Goal: Task Accomplishment & Management: Manage account settings

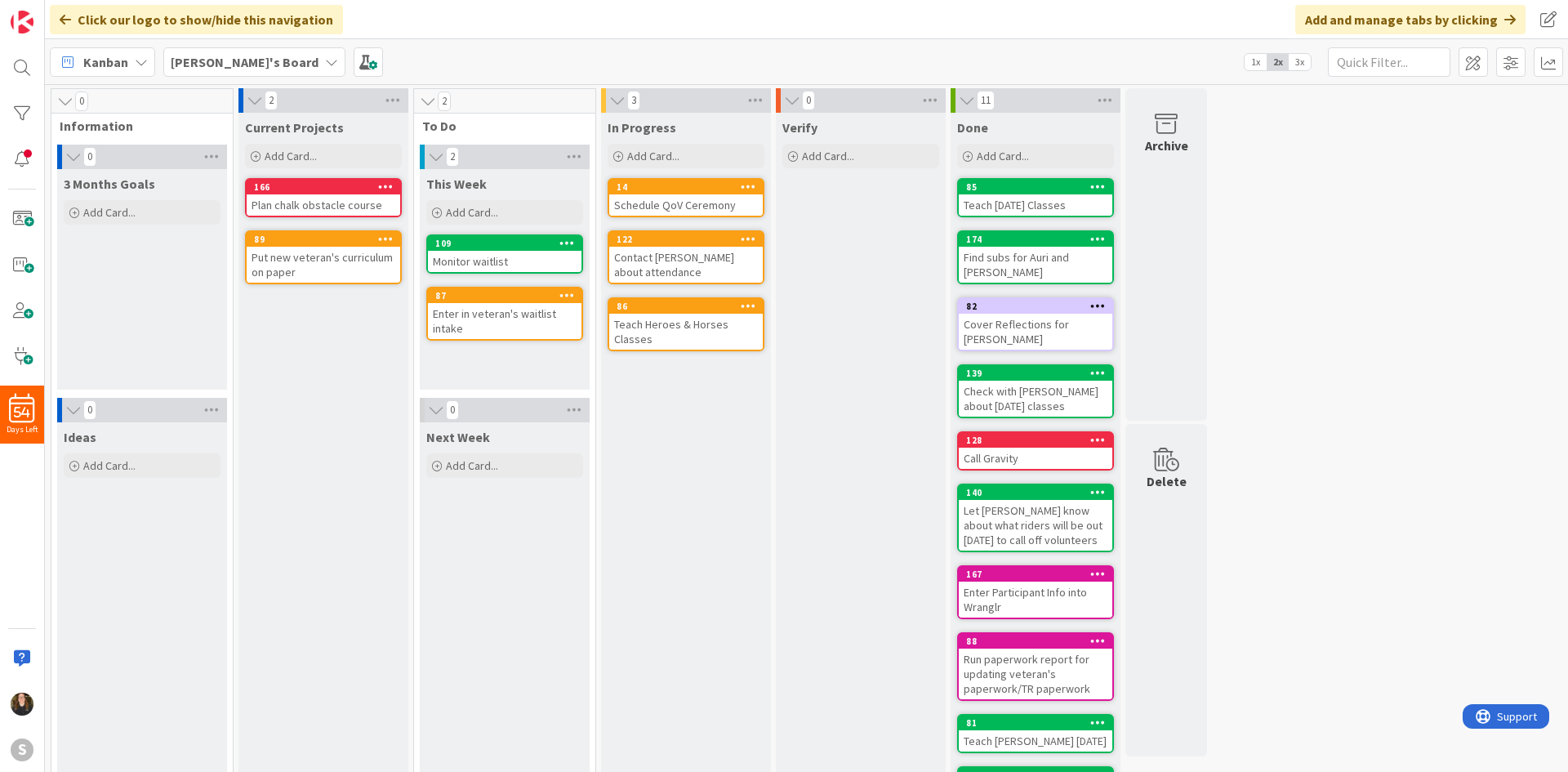
click at [382, 362] on div "Current Projects Add Card... 166 Plan chalk obstacle course 89 Put new veteran'…" at bounding box center [322, 485] width 170 height 744
click at [206, 54] on b "[PERSON_NAME]'s Board" at bounding box center [244, 62] width 147 height 16
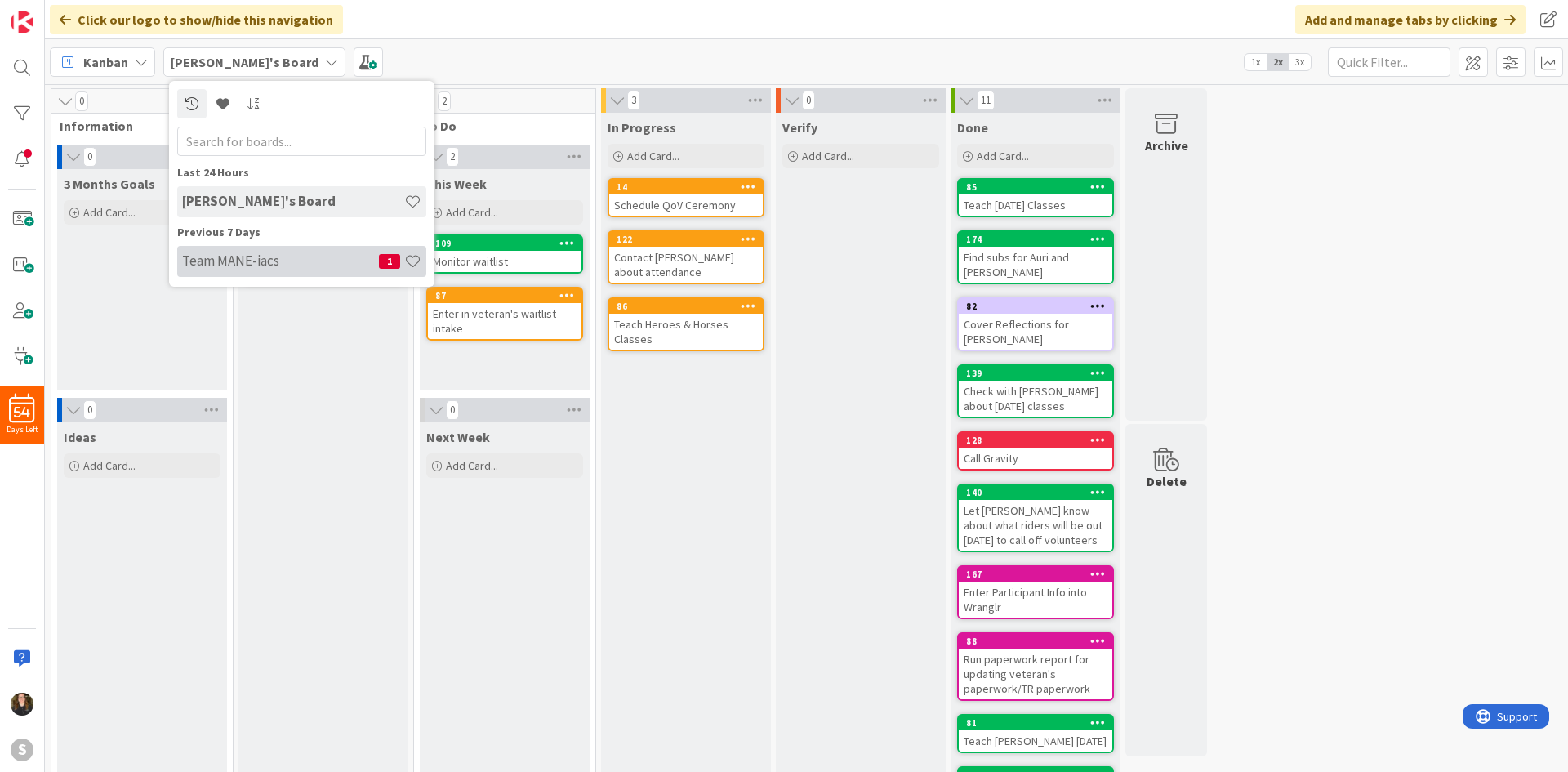
click at [234, 258] on h4 "Team MANE-iacs" at bounding box center [281, 260] width 197 height 16
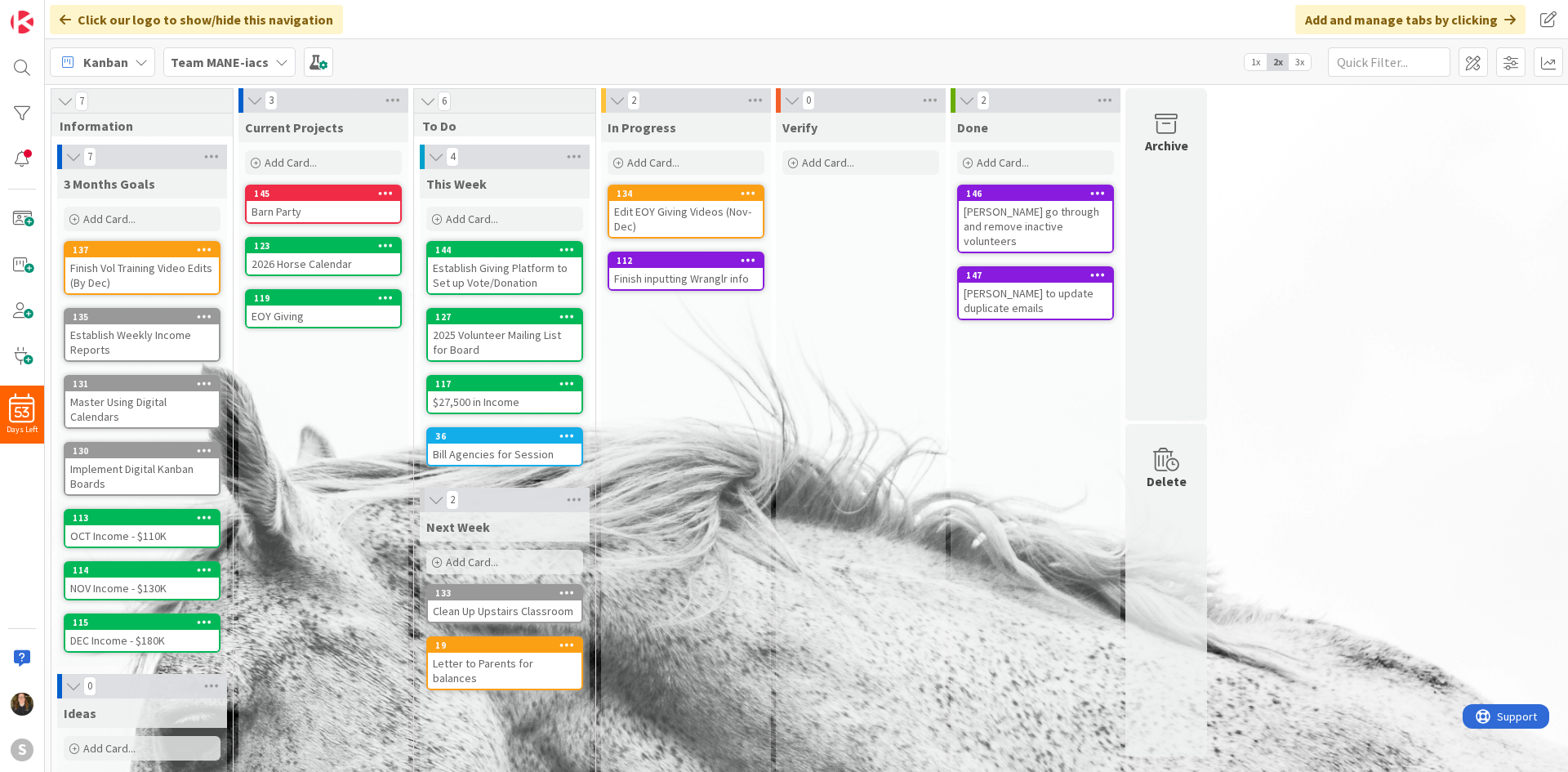
click at [323, 268] on div "2026 Horse Calendar" at bounding box center [323, 264] width 154 height 21
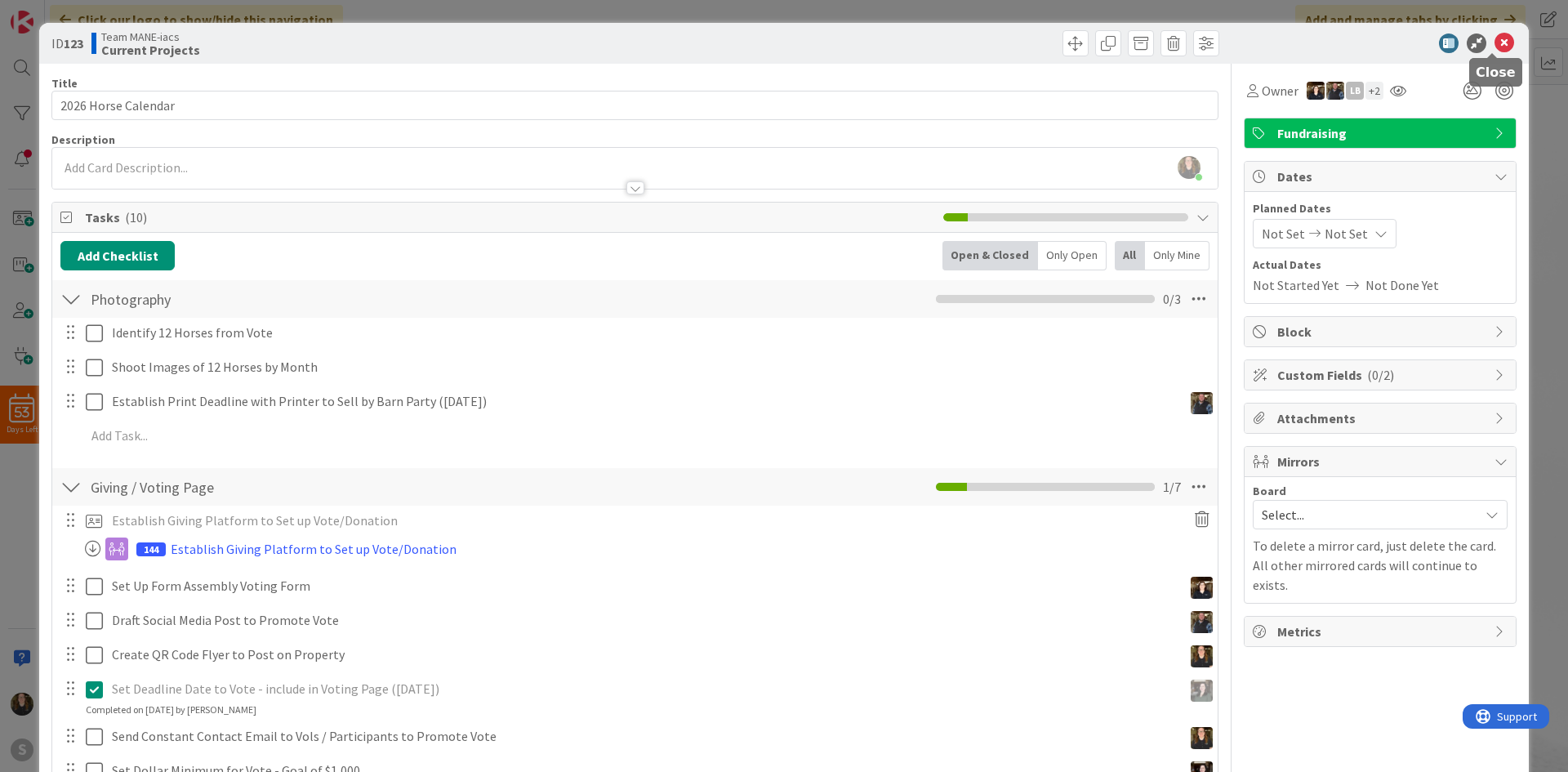
click at [1494, 43] on icon at bounding box center [1504, 44] width 20 height 20
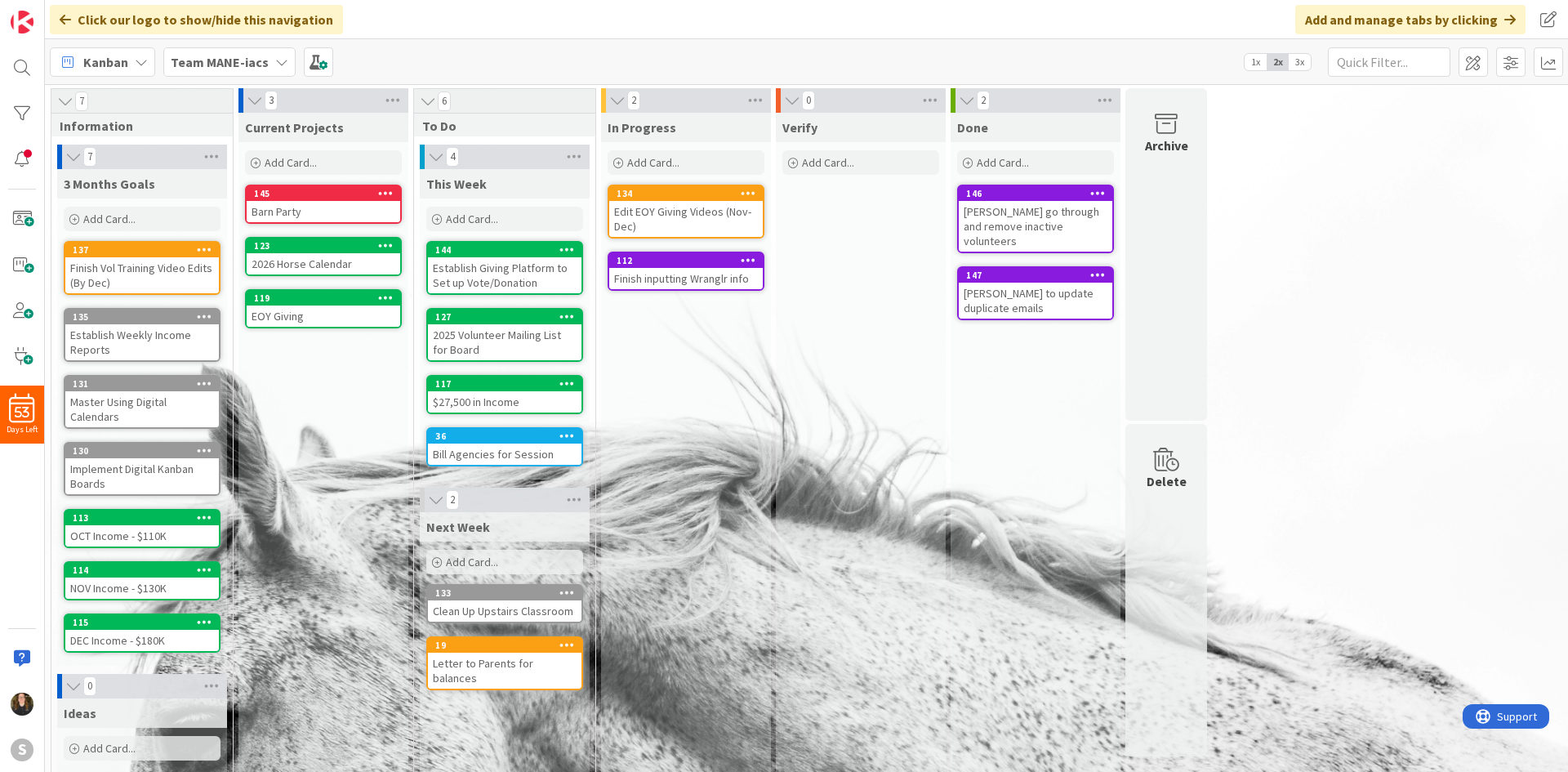
click at [210, 71] on span "Team MANE-iacs" at bounding box center [219, 62] width 98 height 20
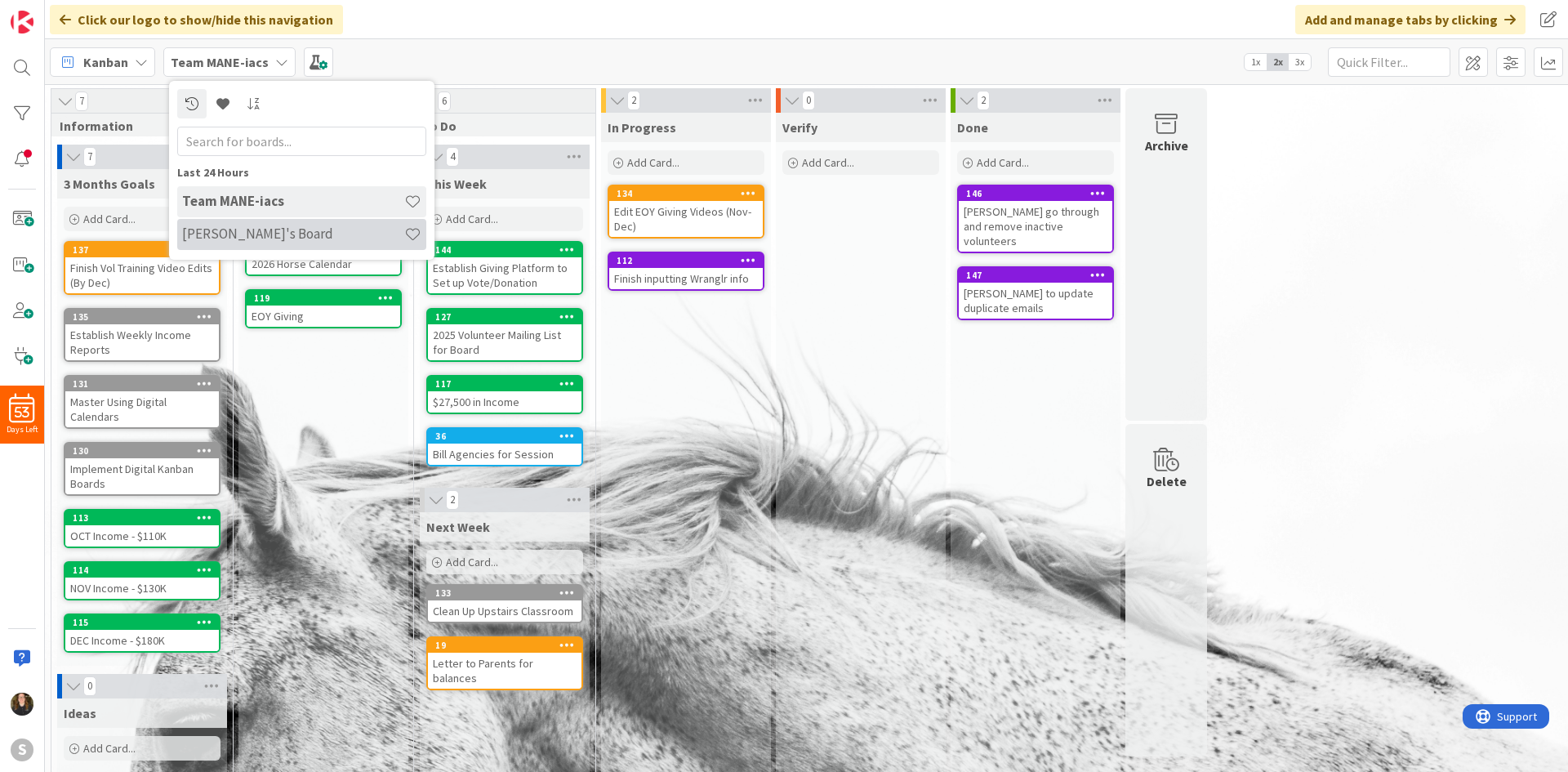
click at [251, 237] on h4 "[PERSON_NAME]'s Board" at bounding box center [293, 234] width 222 height 16
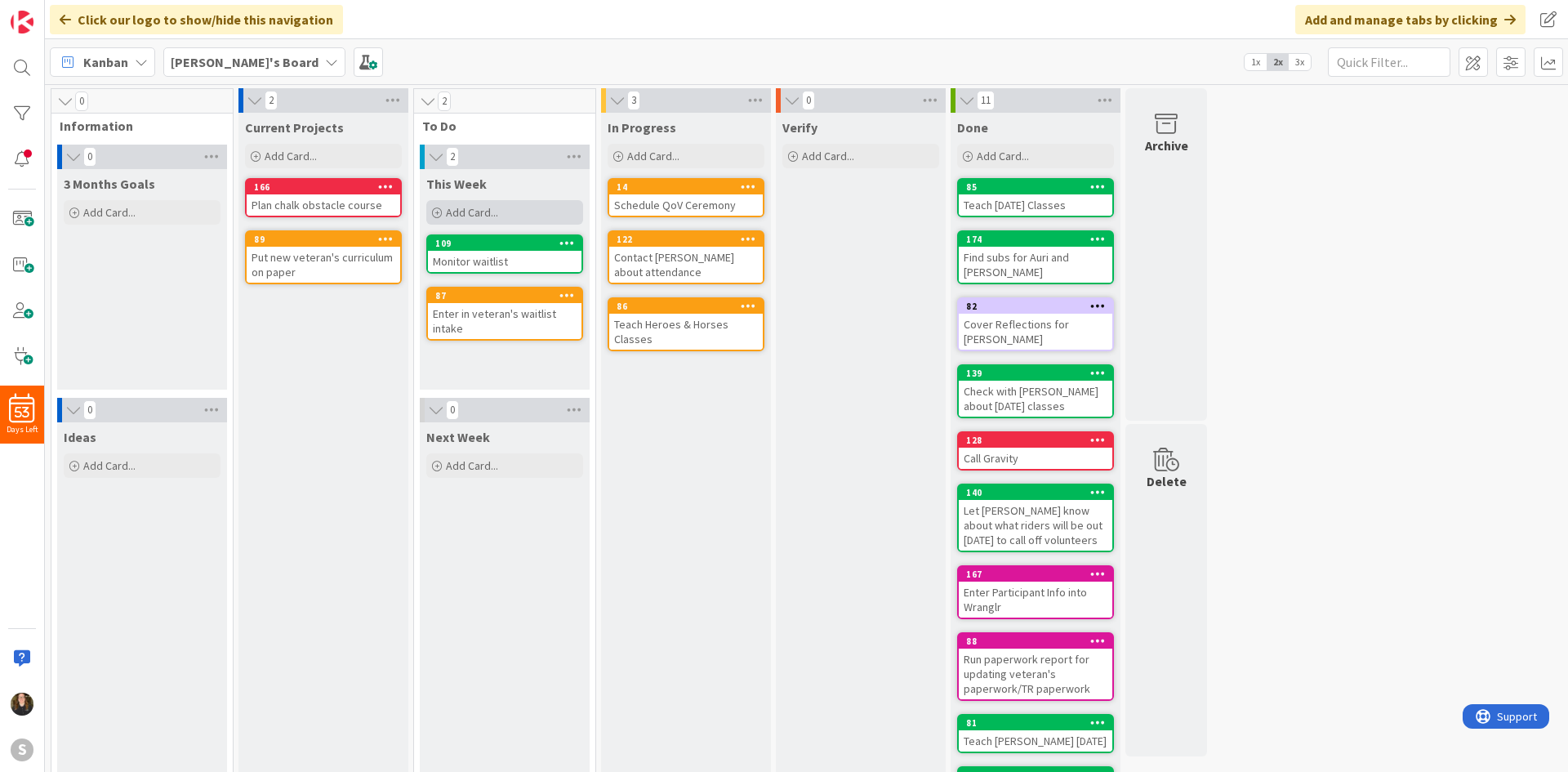
click at [496, 206] on span "Add Card..." at bounding box center [472, 212] width 52 height 15
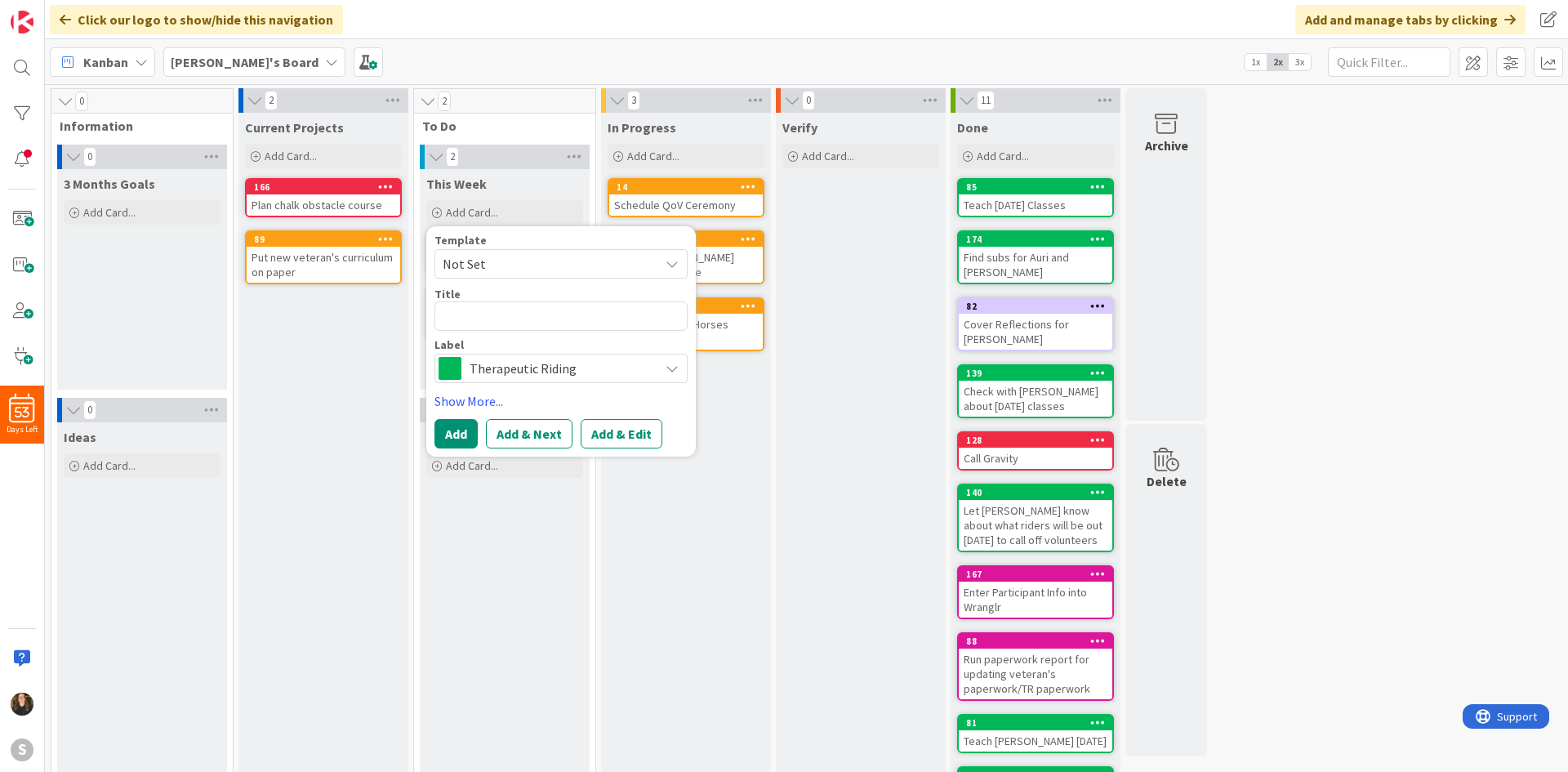
type textarea "x"
type textarea "R"
type textarea "x"
type textarea "Re"
type textarea "x"
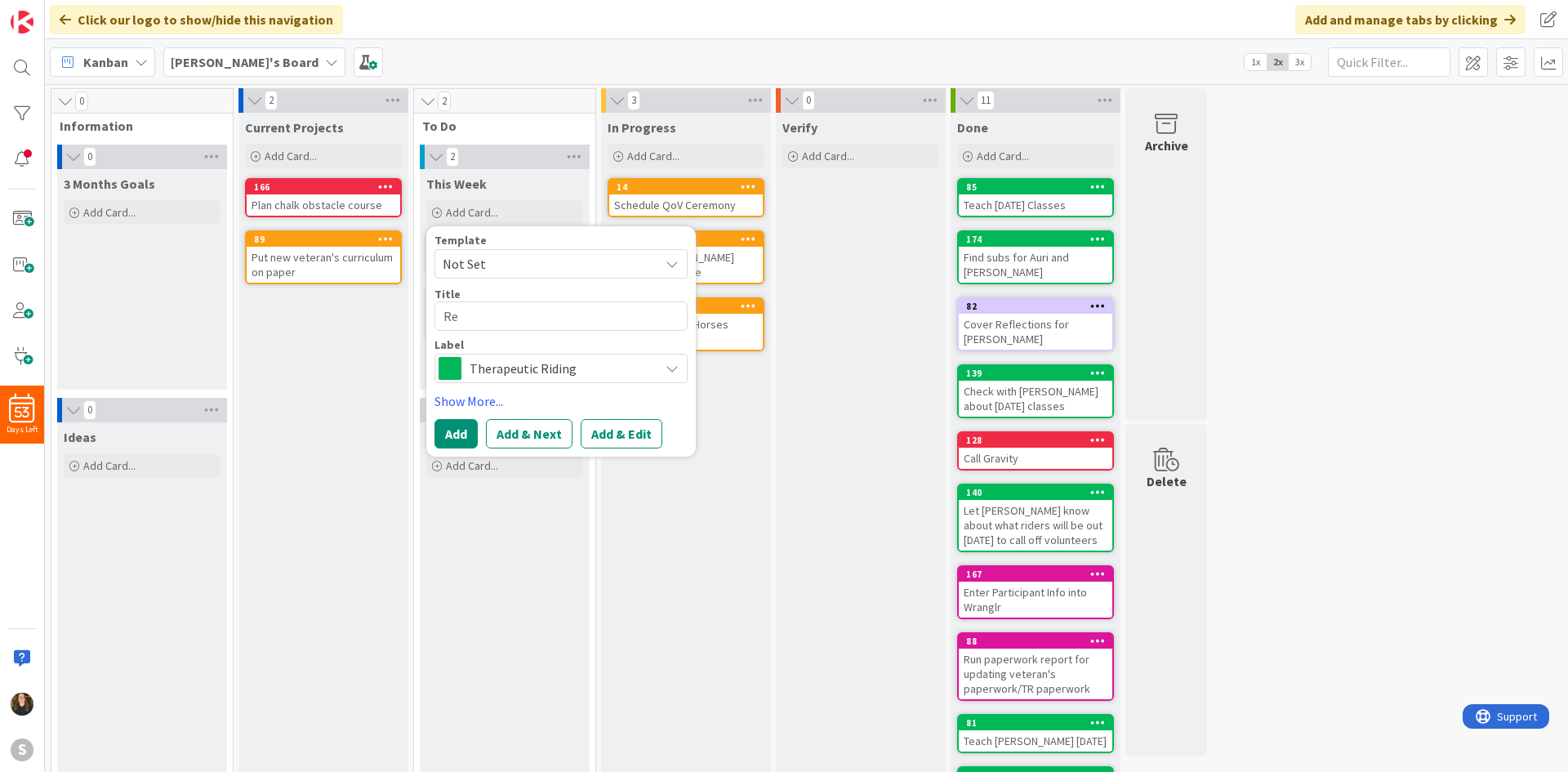
type textarea "Rem"
type textarea "x"
type textarea "Re"
type textarea "x"
type textarea "Ree"
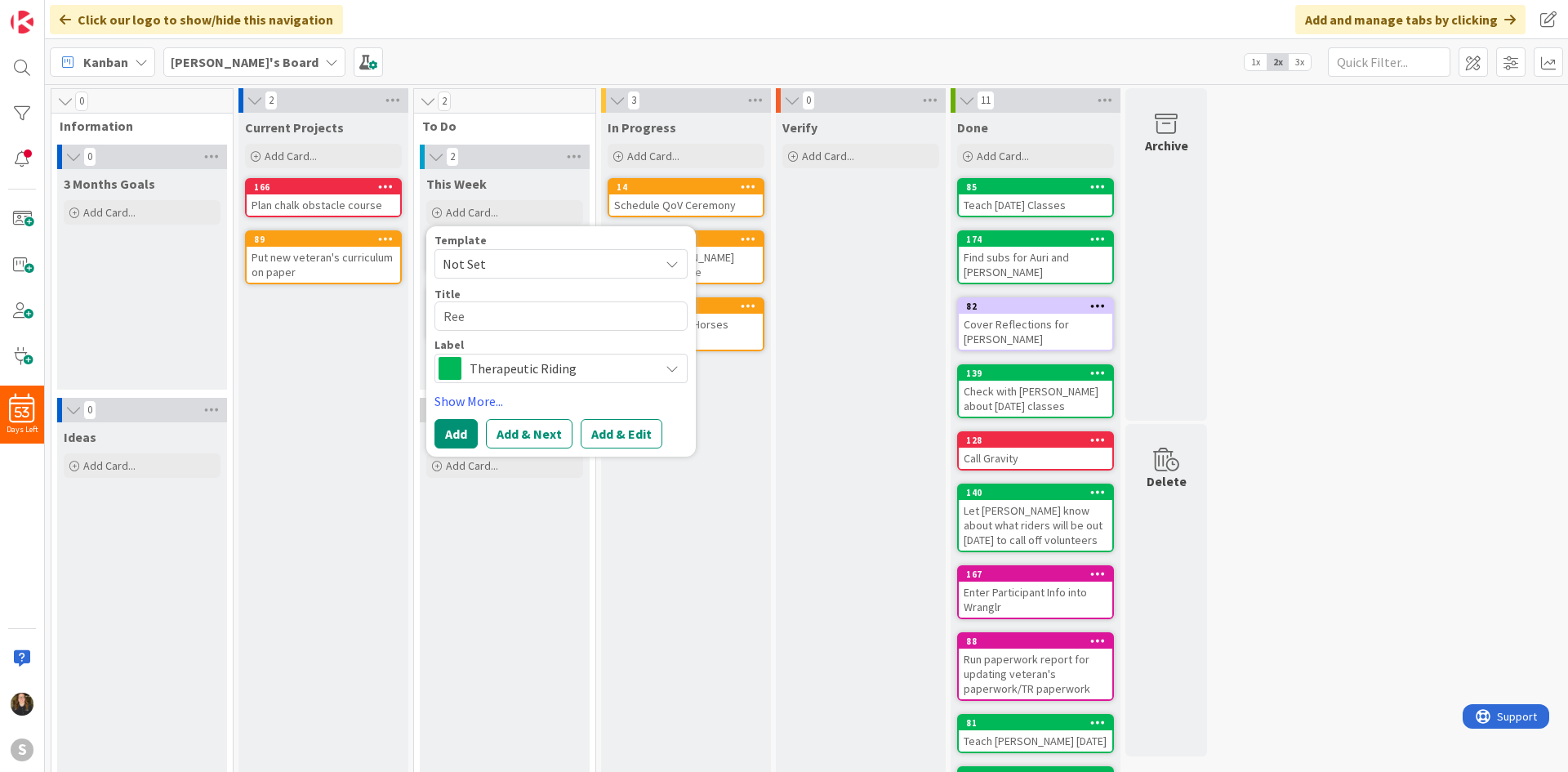
type textarea "x"
type textarea "Rea"
type textarea "x"
type textarea "Reak"
type textarea "x"
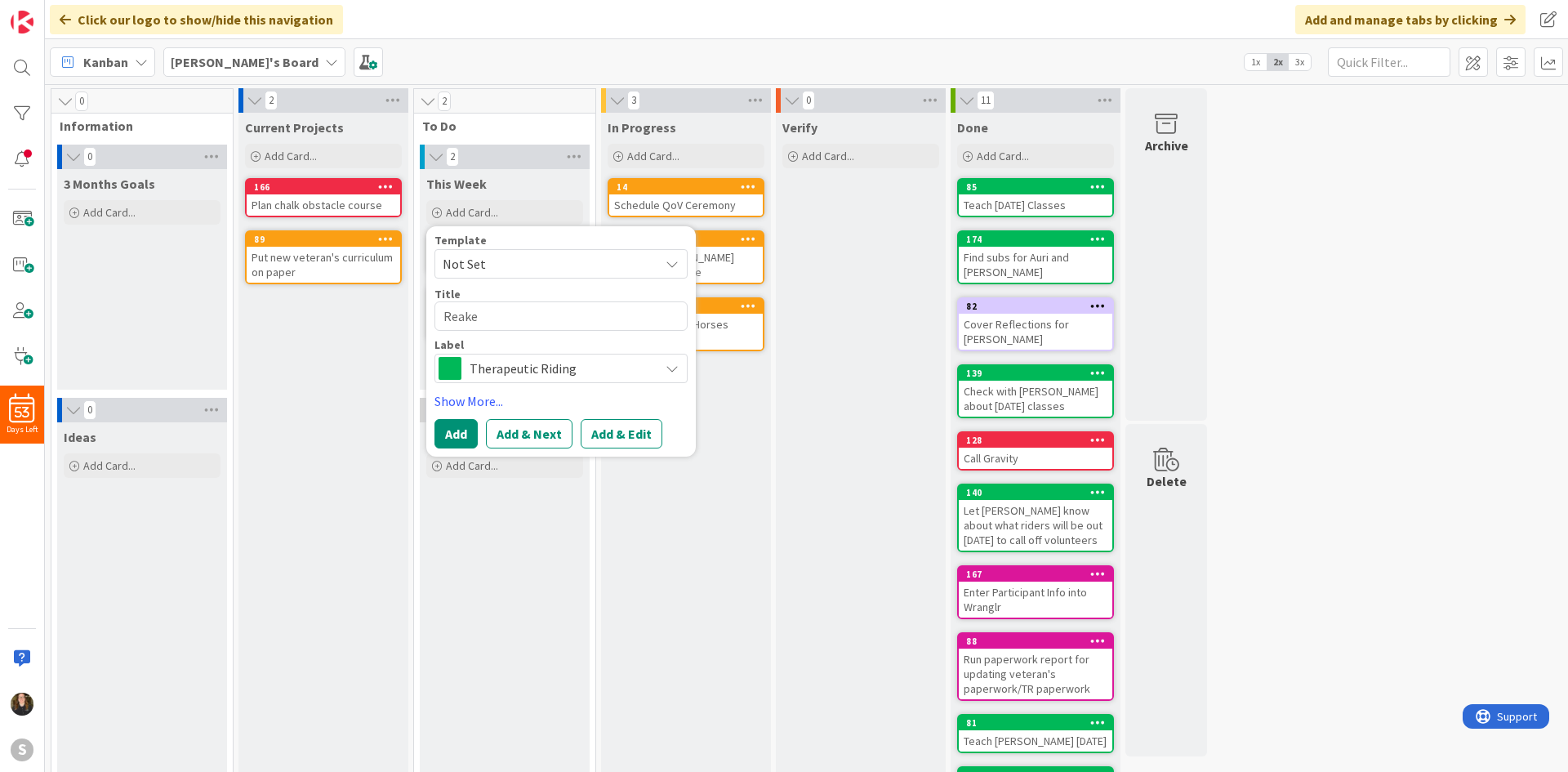
type textarea "Reake"
type textarea "x"
type textarea "Reake"
type textarea "x"
type textarea "Reak"
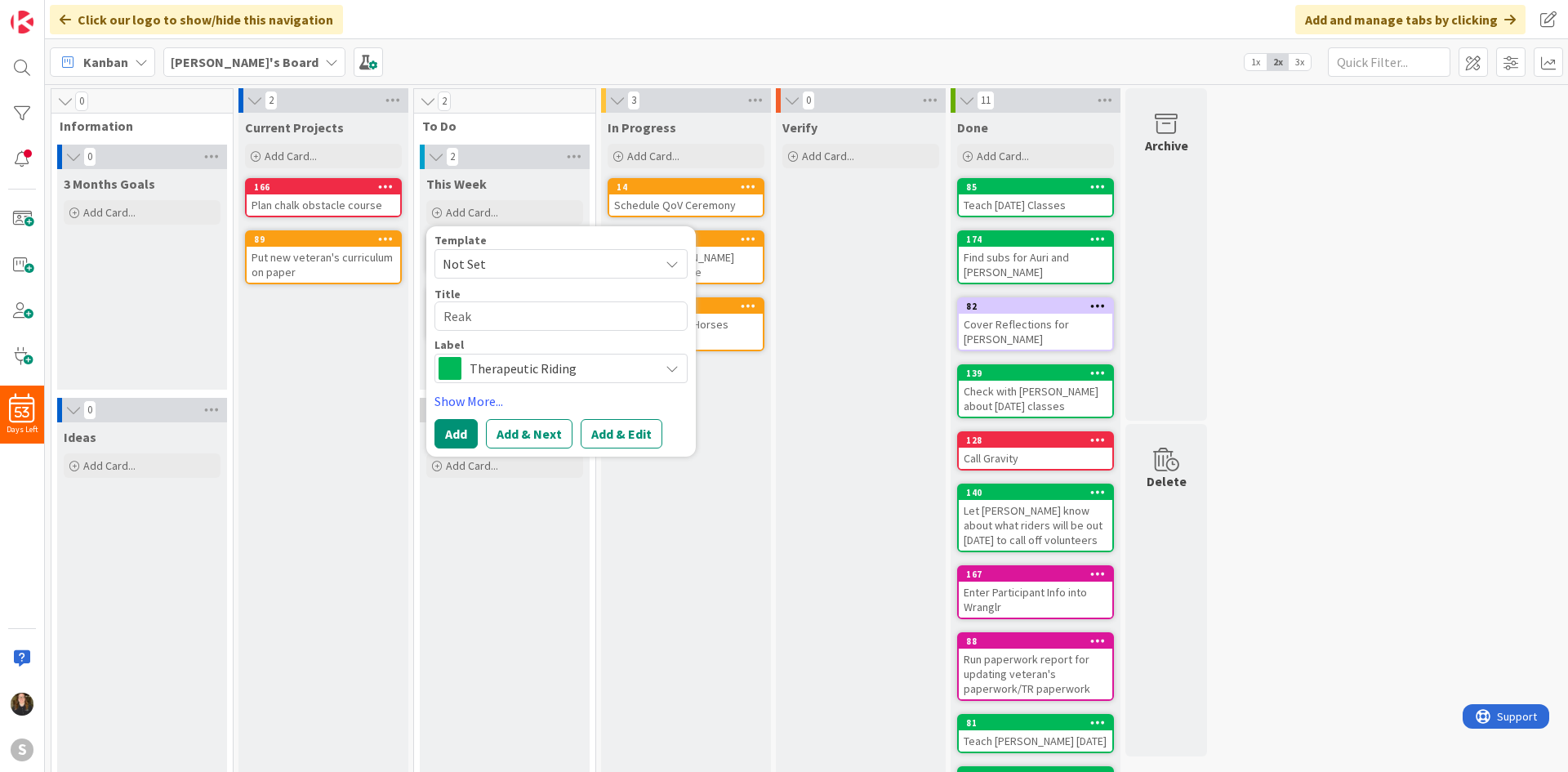
type textarea "x"
type textarea "Rea"
type textarea "x"
type textarea "Re"
type textarea "x"
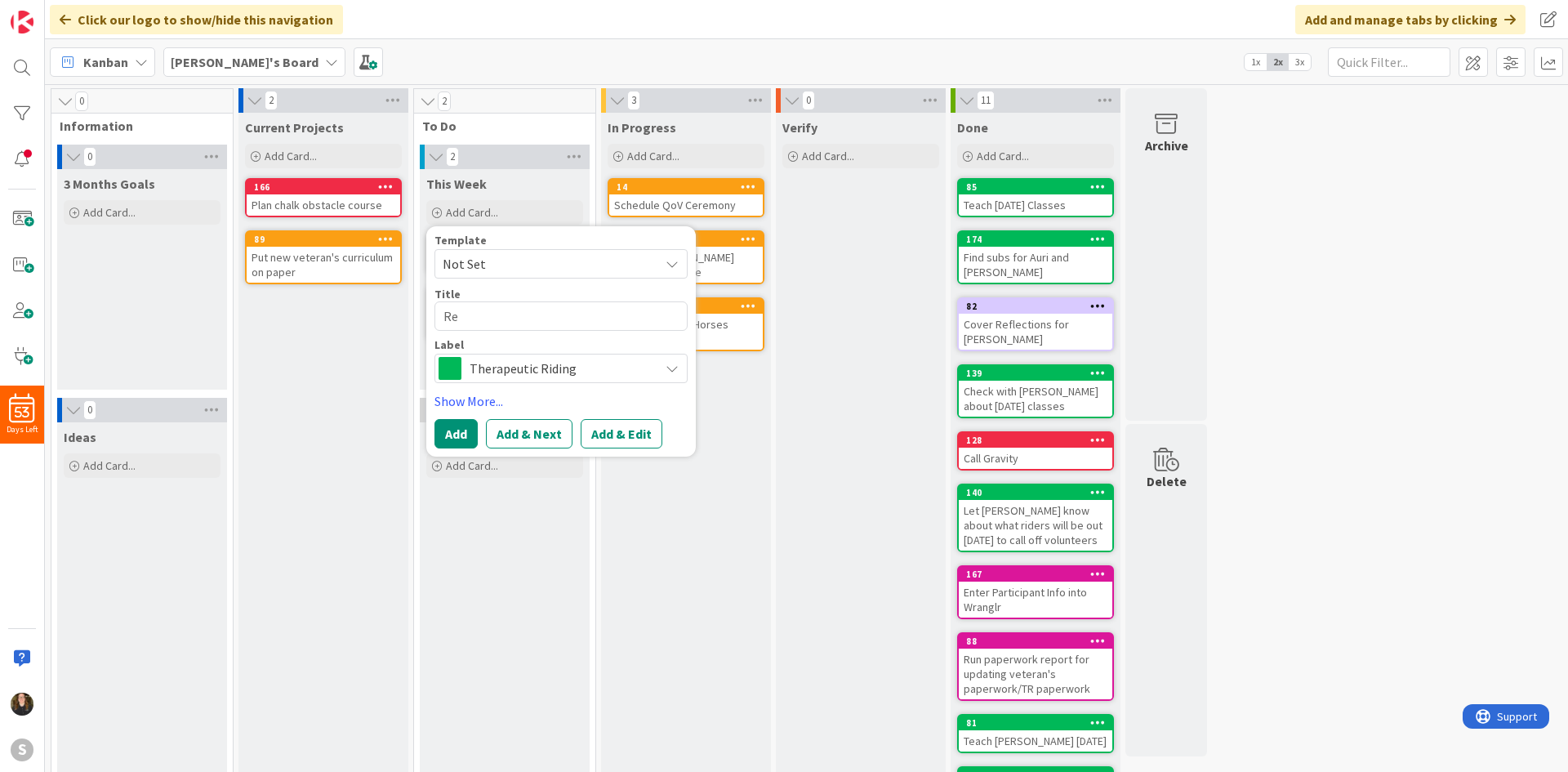
type textarea "Rem"
type textarea "x"
type textarea "Rema"
type textarea "x"
type textarea "Remak"
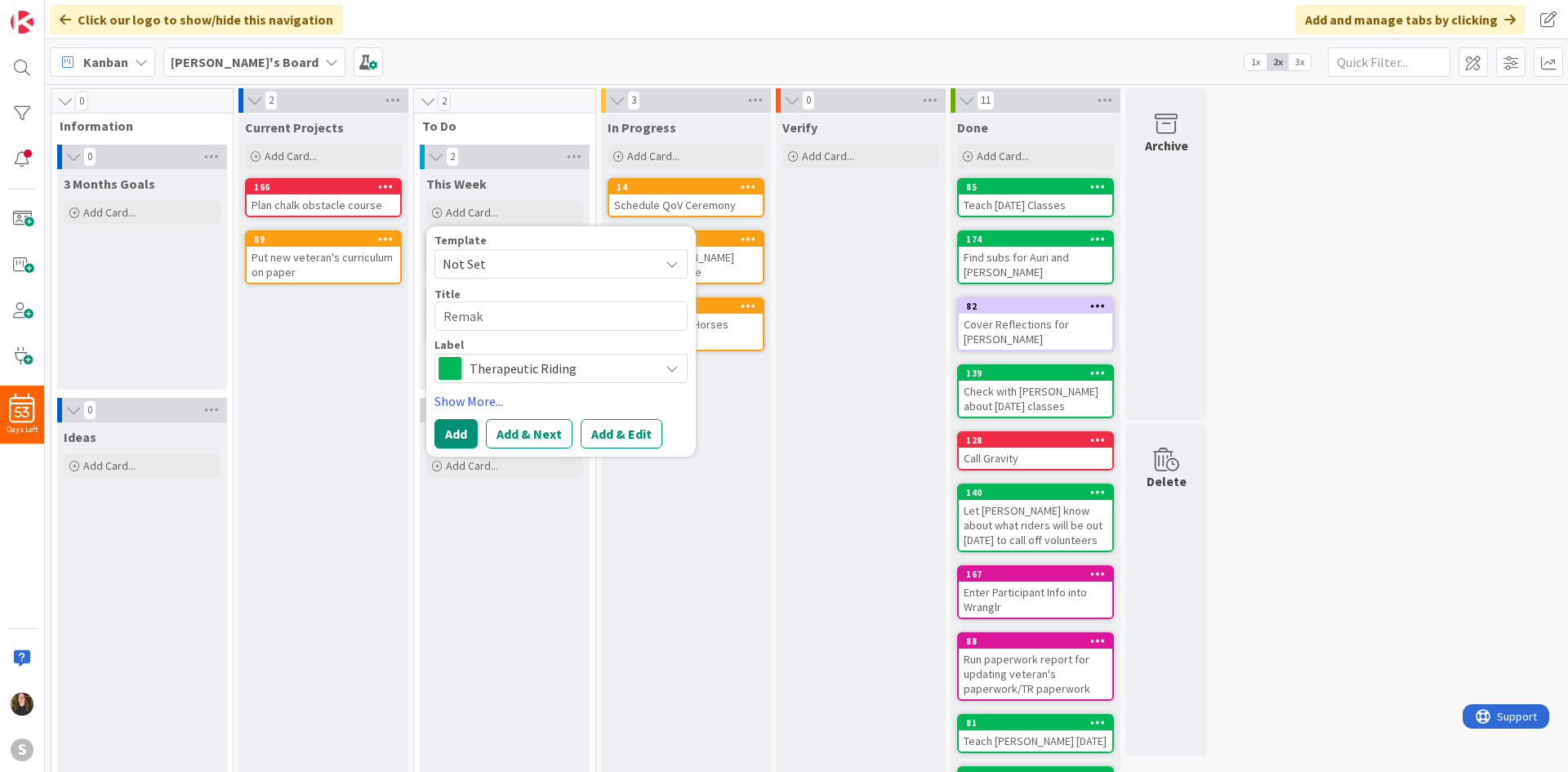
type textarea "x"
type textarea "Remake"
type textarea "x"
type textarea "Remake"
type textarea "x"
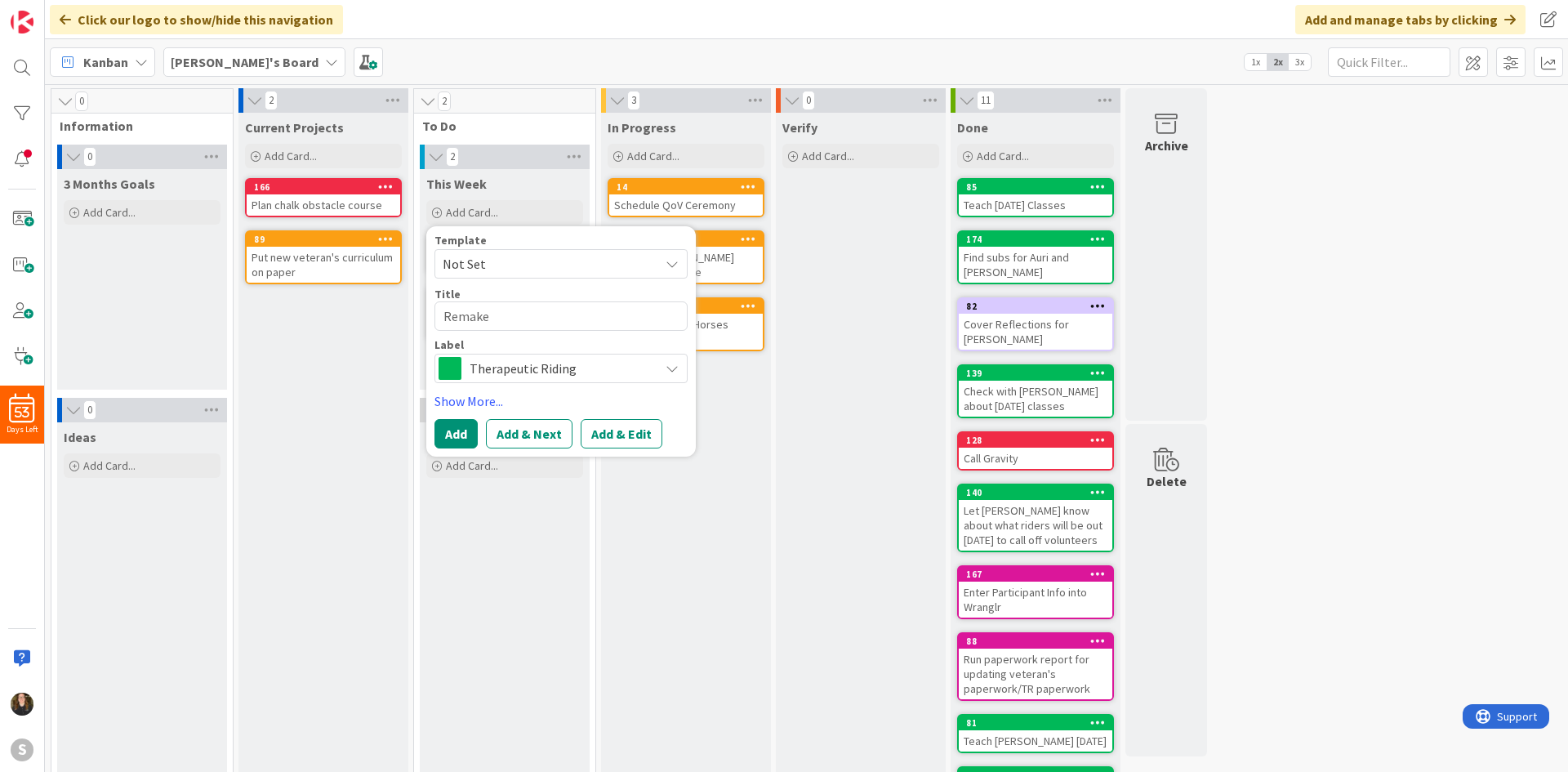
type textarea "Remake t"
type textarea "x"
type textarea "Remake th"
type textarea "x"
type textarea "Remake the"
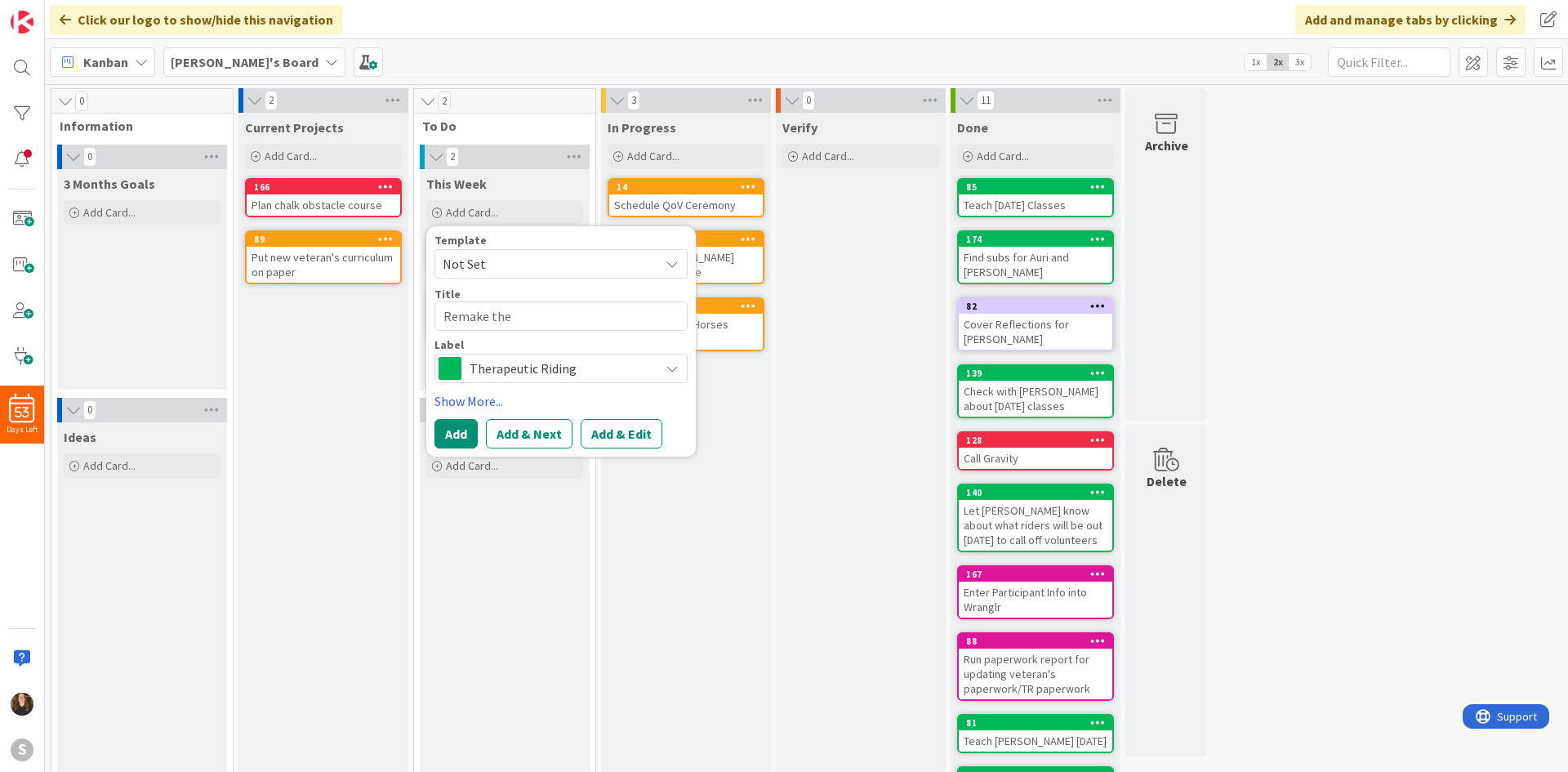
type textarea "x"
type textarea "Remake the"
type textarea "x"
type textarea "Remake the p"
type textarea "x"
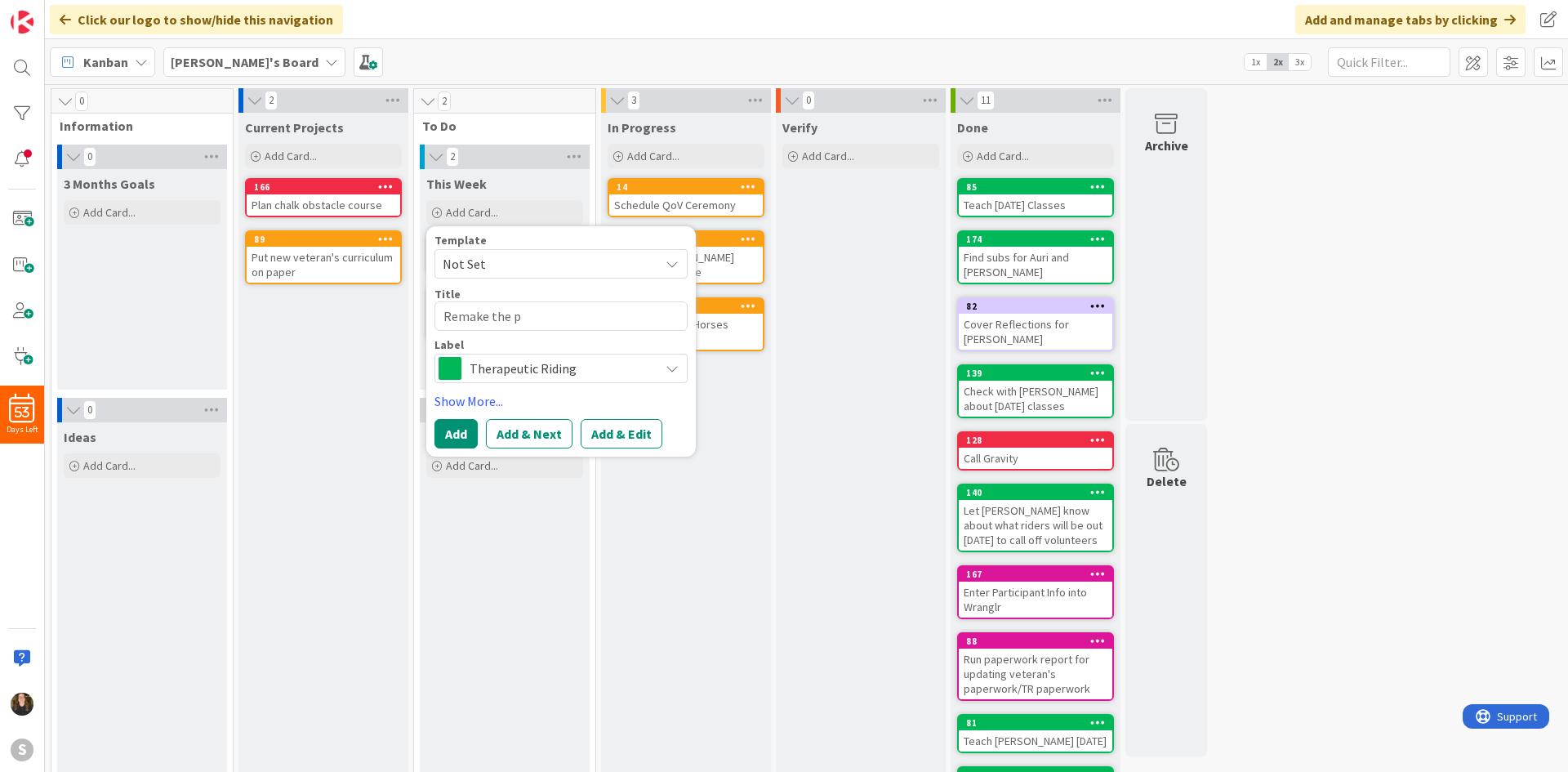
type textarea "Remake the pu"
type textarea "x"
type textarea "Remake the pum"
type textarea "x"
type textarea "Remake the pump"
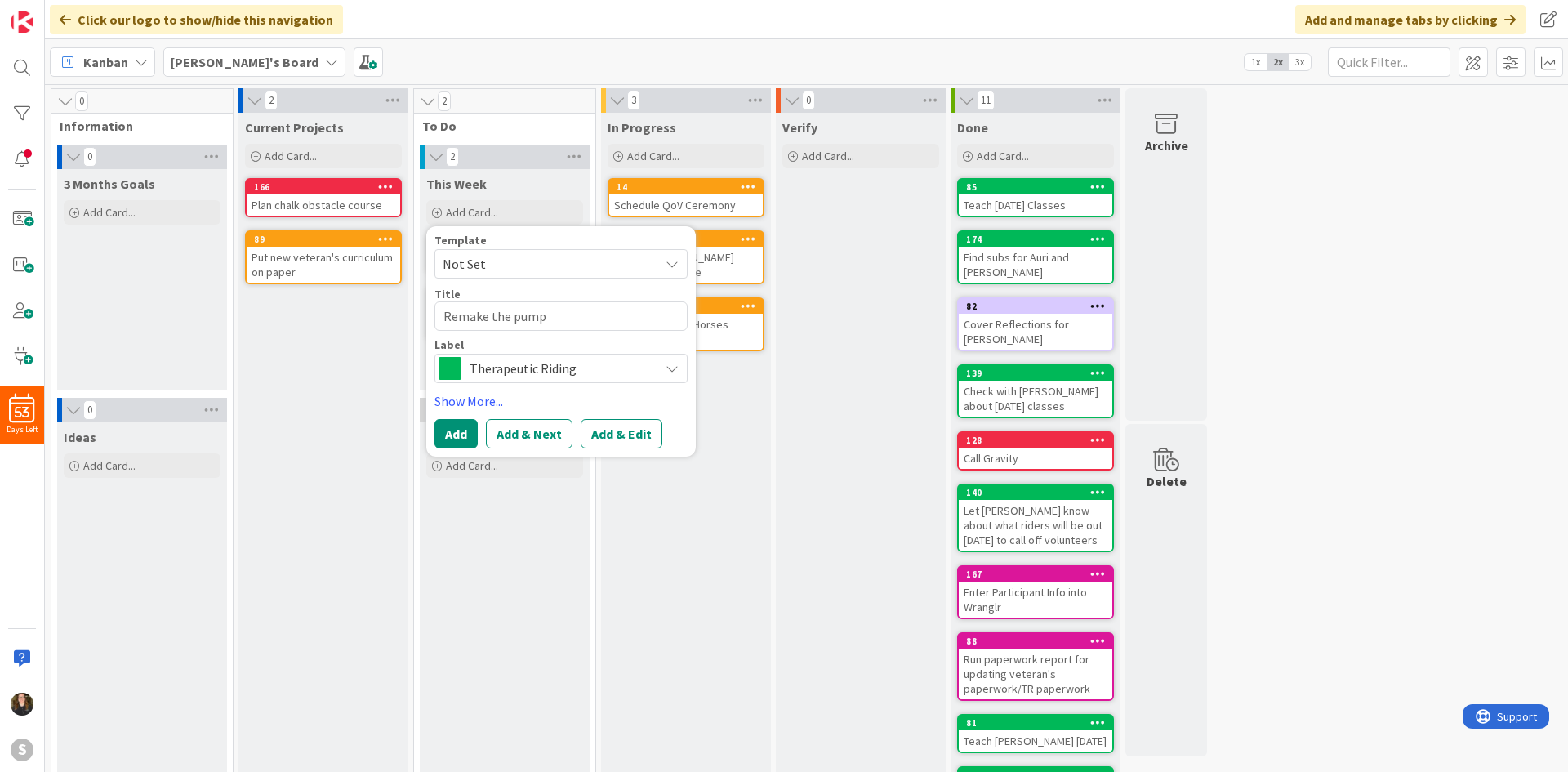
type textarea "x"
type textarea "Remake the pumpk"
type textarea "x"
type textarea "Remake the pumpki"
type textarea "x"
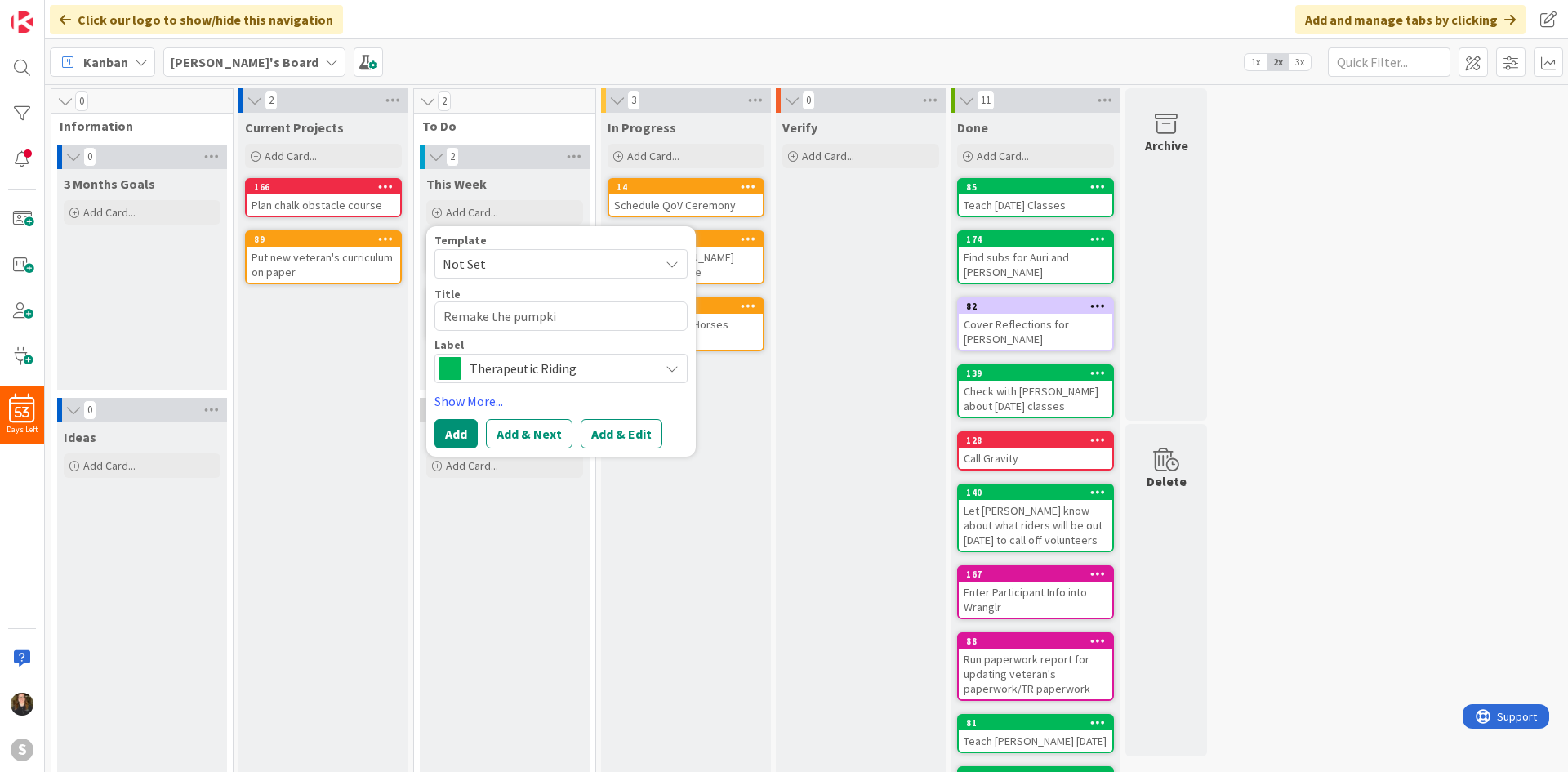
type textarea "Remake the pumpkin"
type textarea "x"
type textarea "Remake the pumpkin"
type textarea "x"
type textarea "Remake the pumpkin t"
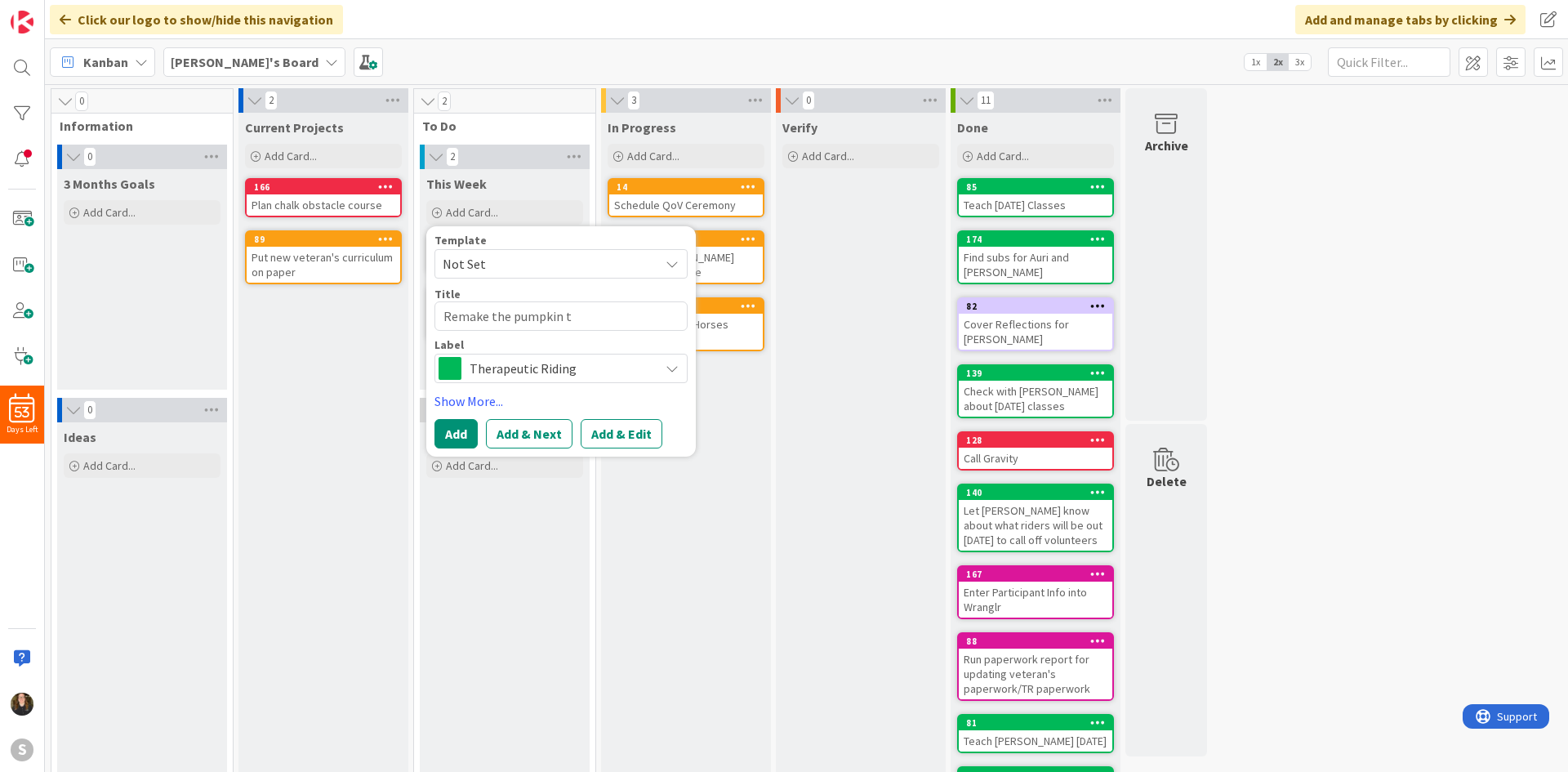
type textarea "x"
type textarea "Remake the pumpkin ta"
type textarea "x"
type textarea "Remake the pumpkin tas"
type textarea "x"
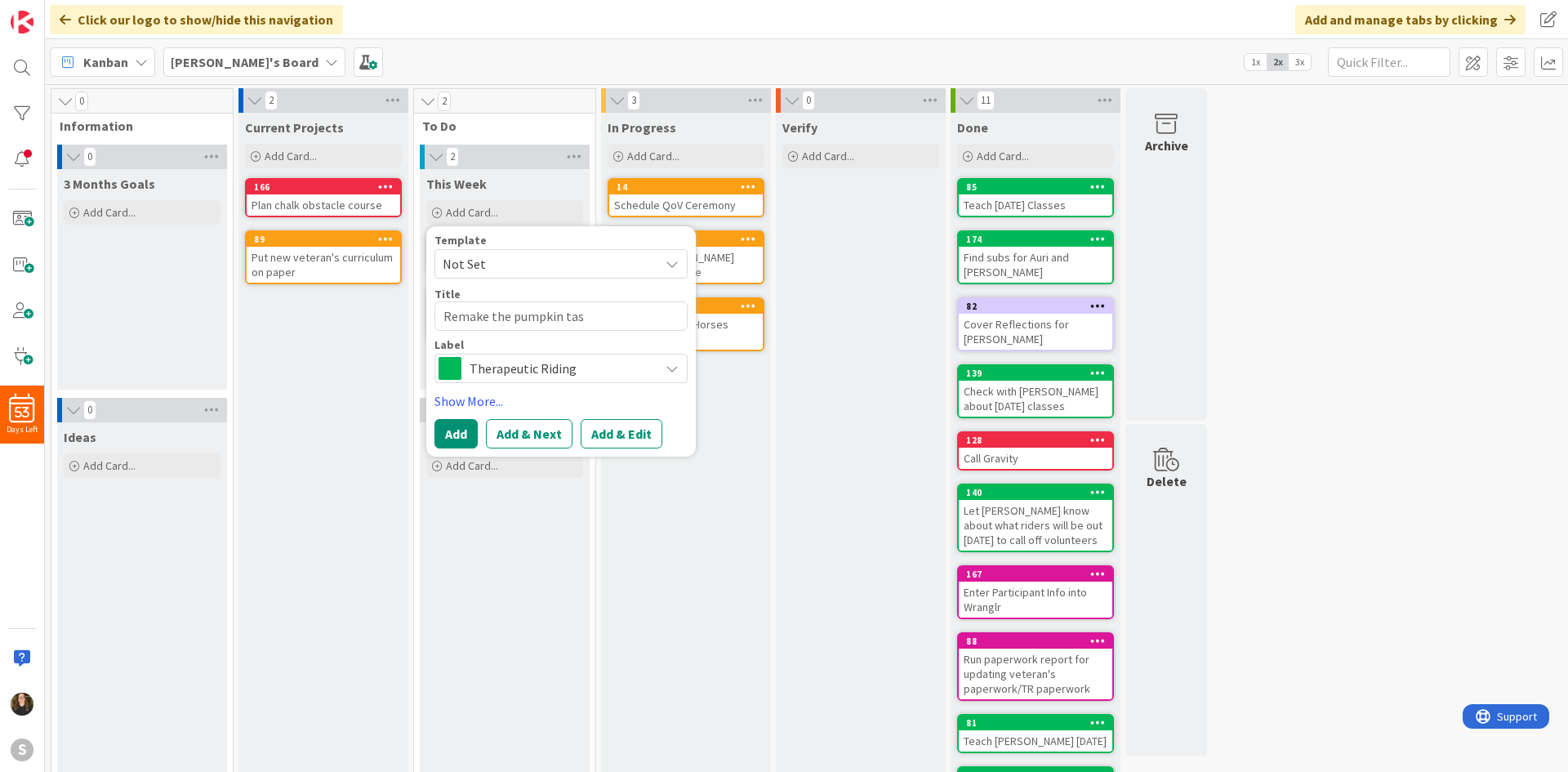
type textarea "Remake the pumpkin task"
type textarea "x"
type textarea "Remake the pumpkin task"
type textarea "x"
type textarea "Remake the pumpkin task C"
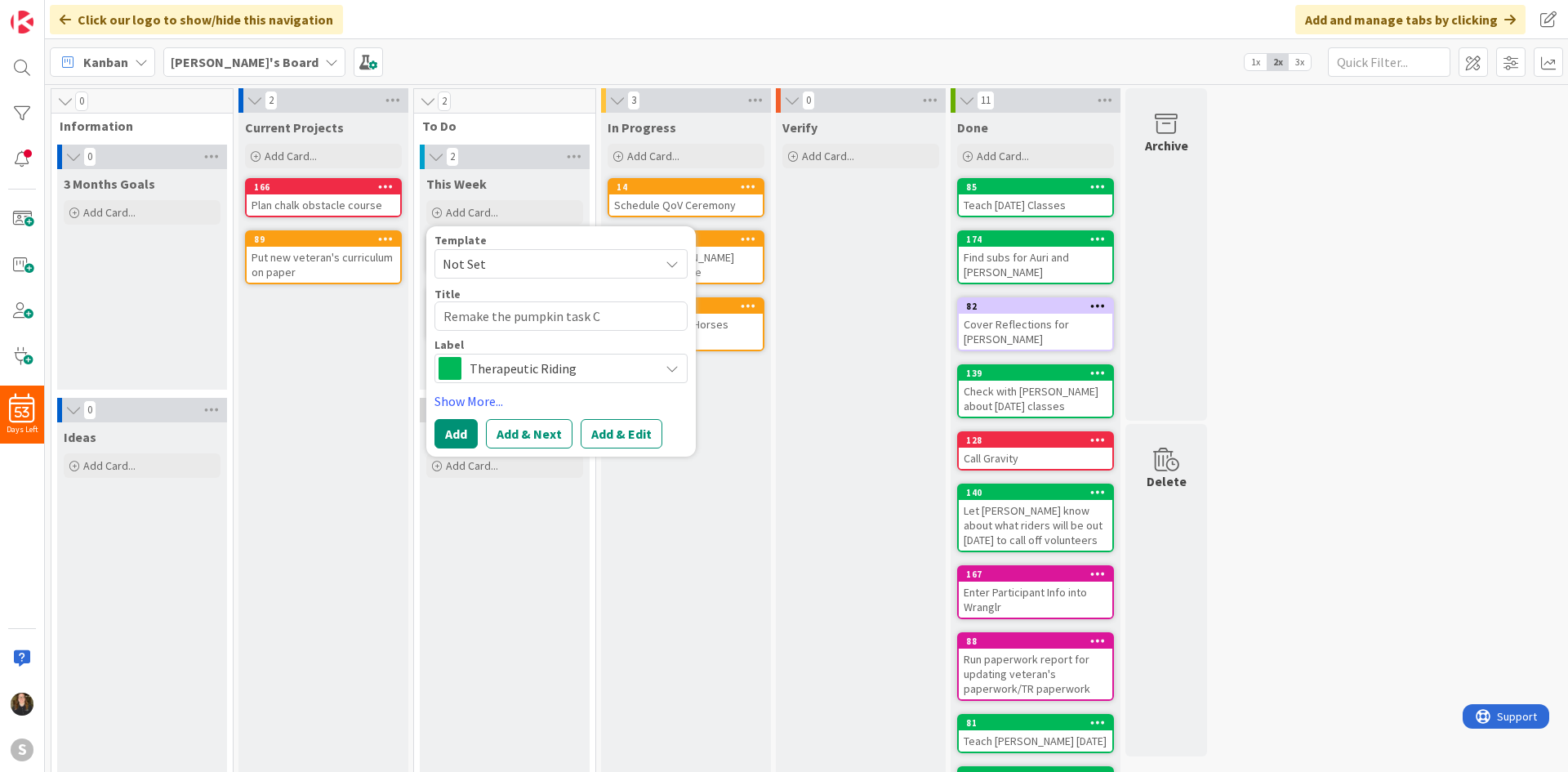
type textarea "x"
type textarea "Remake the pumpkin task"
type textarea "x"
type textarea "Remake the pumpkin task ca"
type textarea "x"
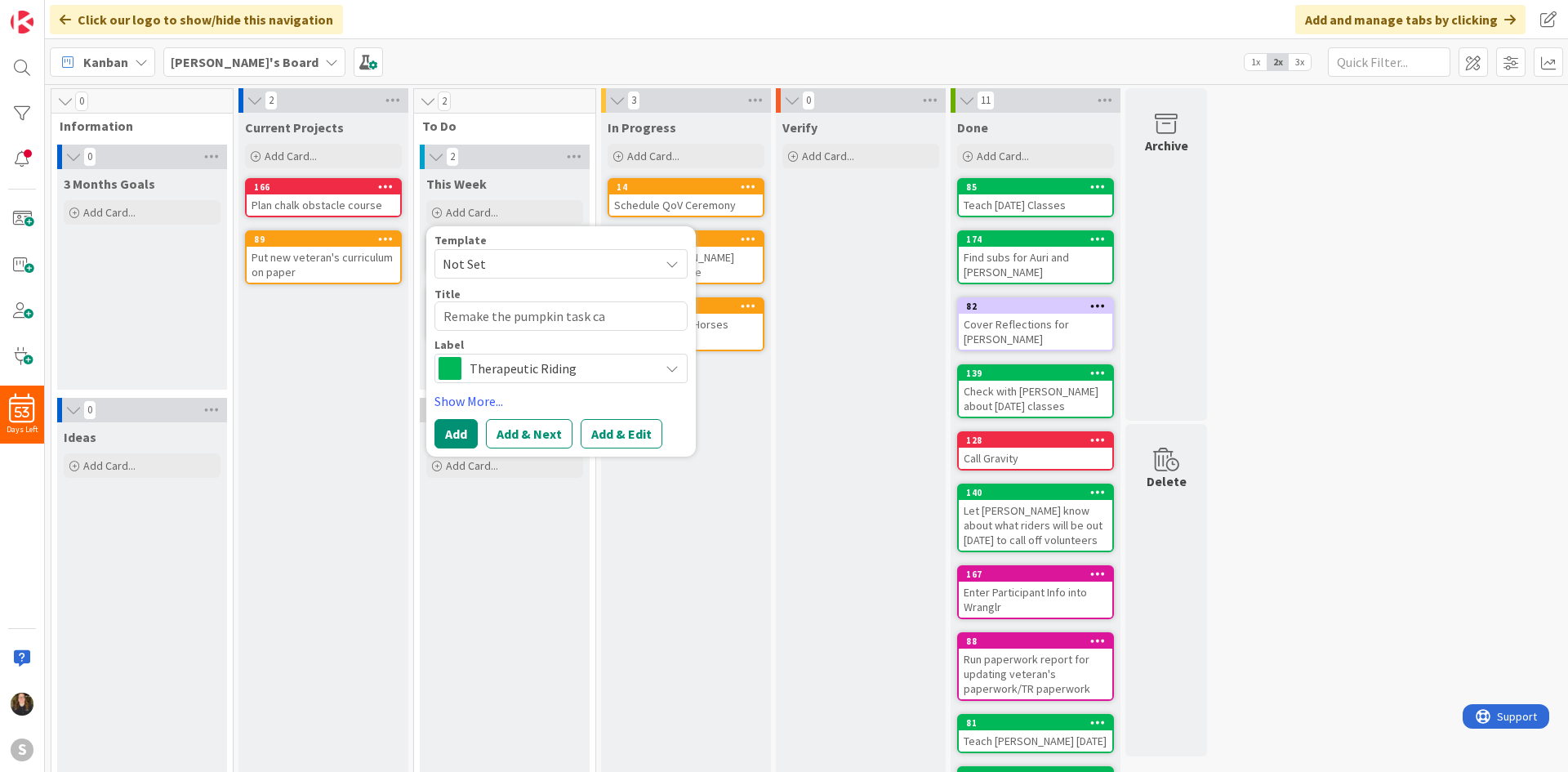
type textarea "Remake the pumpkin task cad"
type textarea "x"
type textarea "Remake the pumpkin task cads"
type textarea "x"
type textarea "Remake the pumpkin task cad"
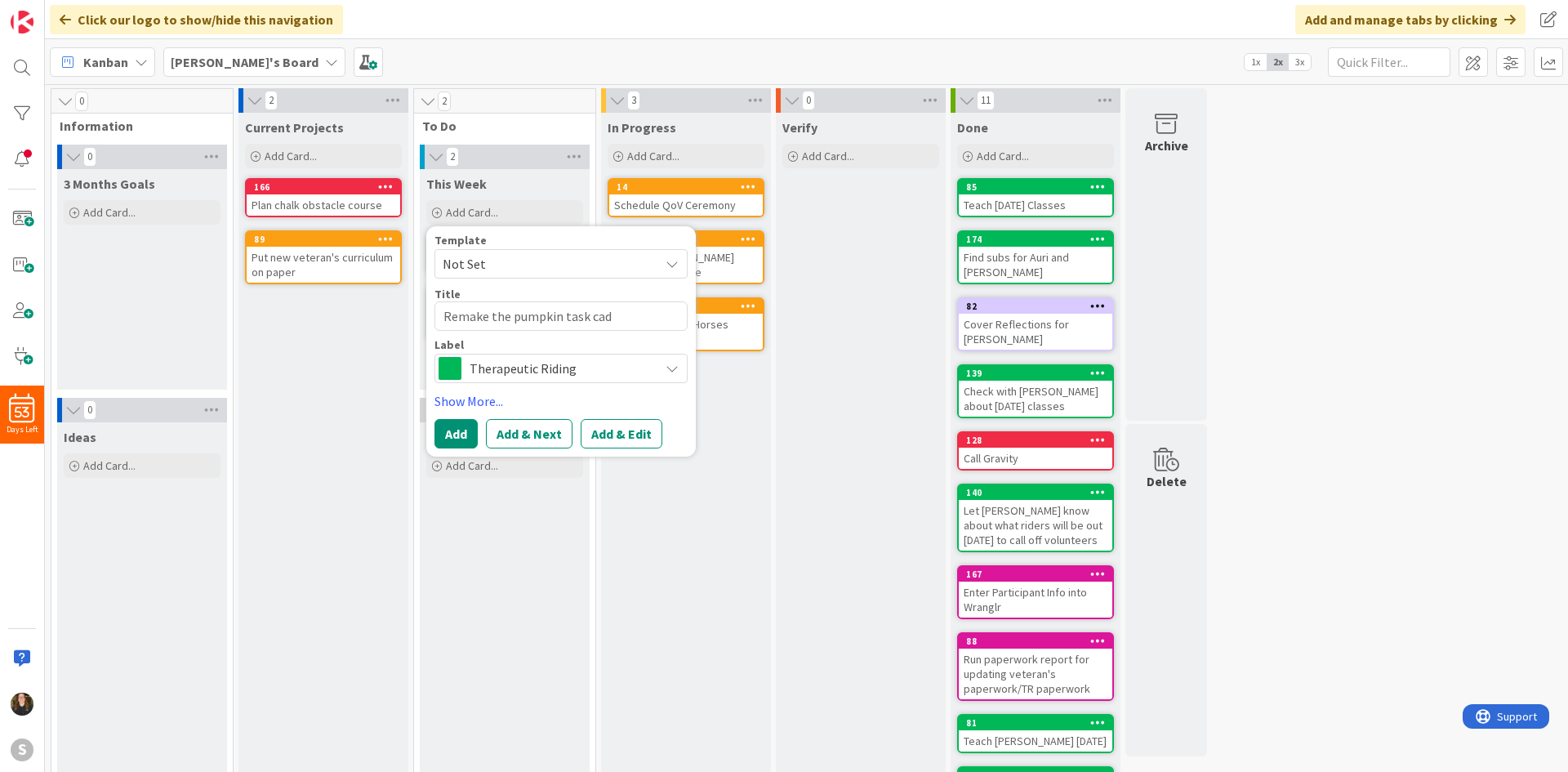
type textarea "x"
type textarea "Remake the pumpkin task ca"
type textarea "x"
type textarea "Remake the pumpkin task car"
type textarea "x"
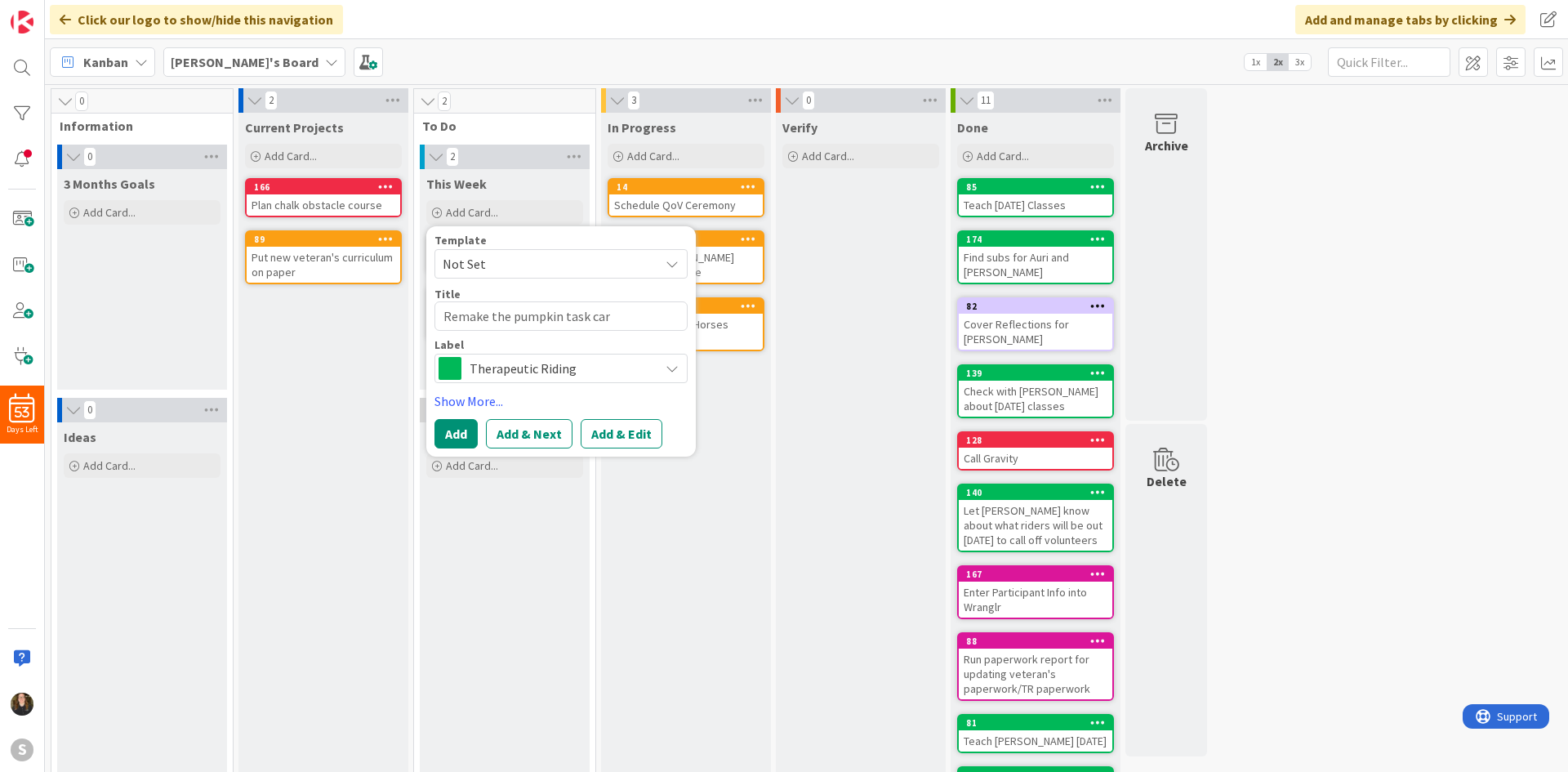
type textarea "Remake the pumpkin task card"
type textarea "x"
type textarea "Remake the pumpkin task cards"
click at [453, 444] on button "Add" at bounding box center [456, 434] width 44 height 29
